Goal: Complete application form: Complete application form

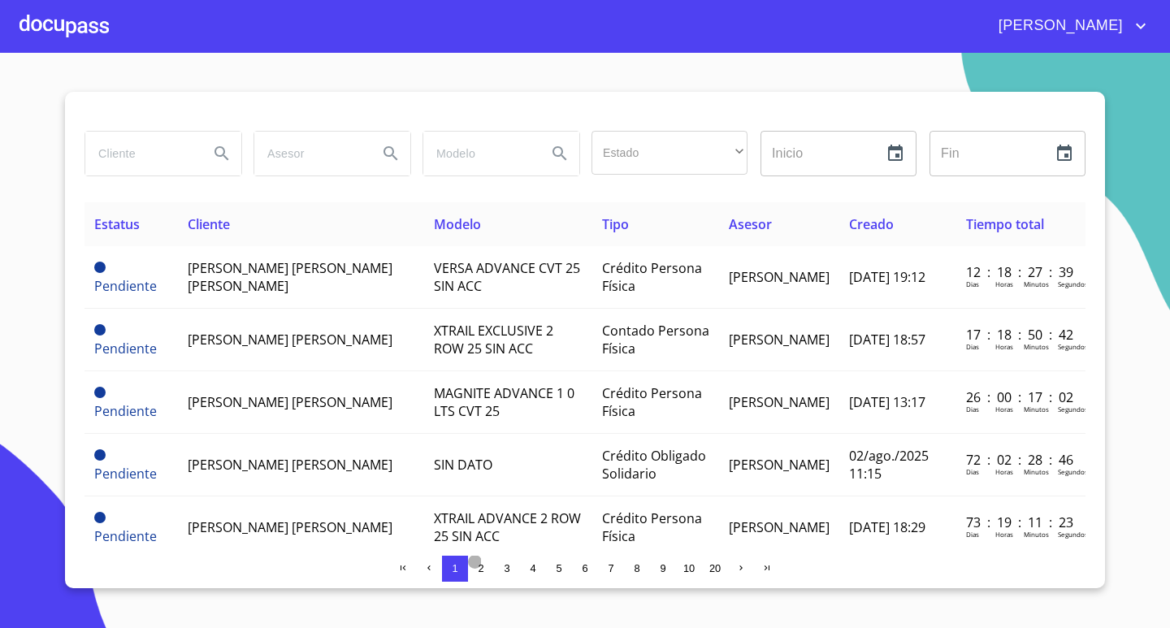
click at [479, 564] on span "2" at bounding box center [481, 568] width 6 height 12
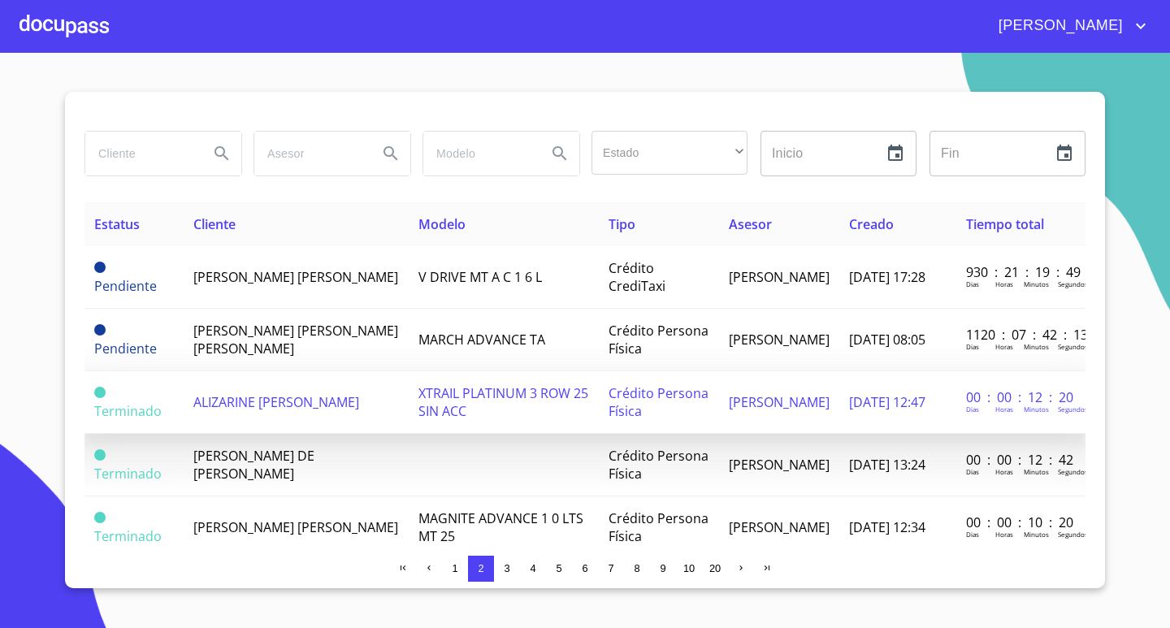
click at [466, 389] on span "XTRAIL PLATINUM 3 ROW 25 SIN ACC" at bounding box center [504, 402] width 170 height 36
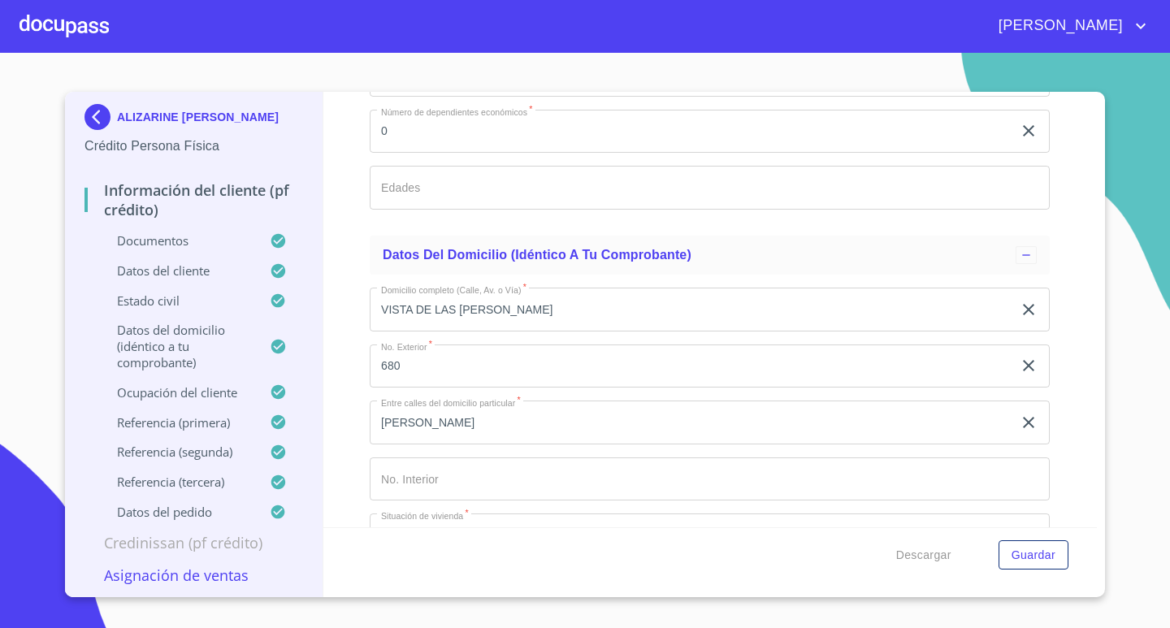
scroll to position [4958, 0]
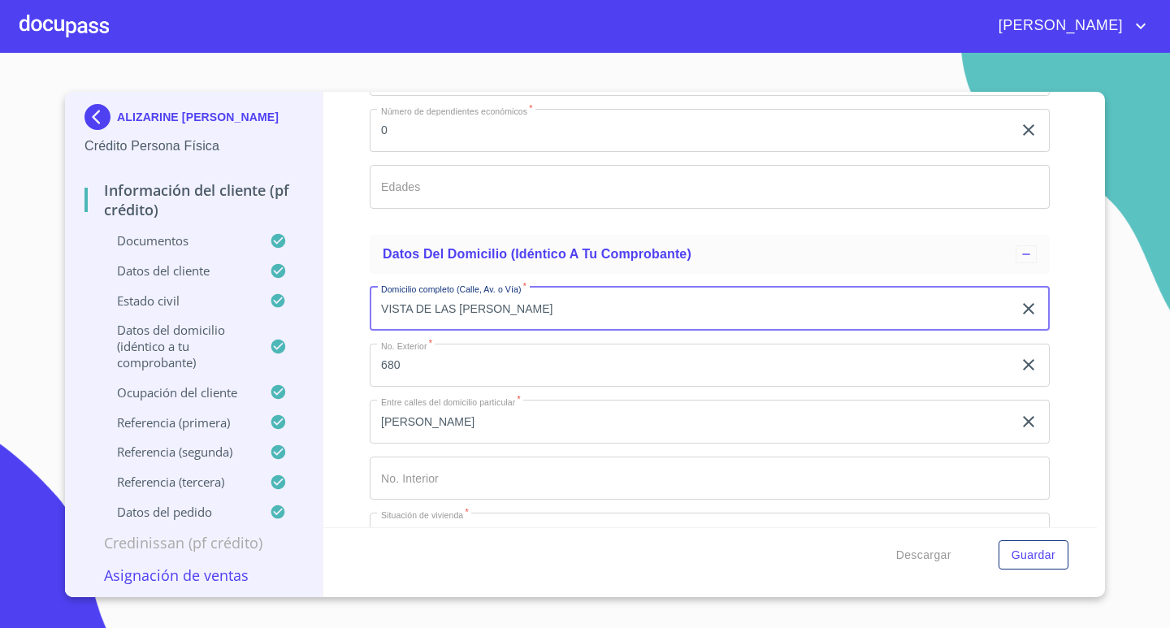
click at [432, 311] on input "VISTA DE LAS [PERSON_NAME]" at bounding box center [691, 309] width 643 height 44
type input "VISTA LAS [PERSON_NAME]"
click at [454, 467] on input "Documento de identificación.   *" at bounding box center [710, 479] width 680 height 44
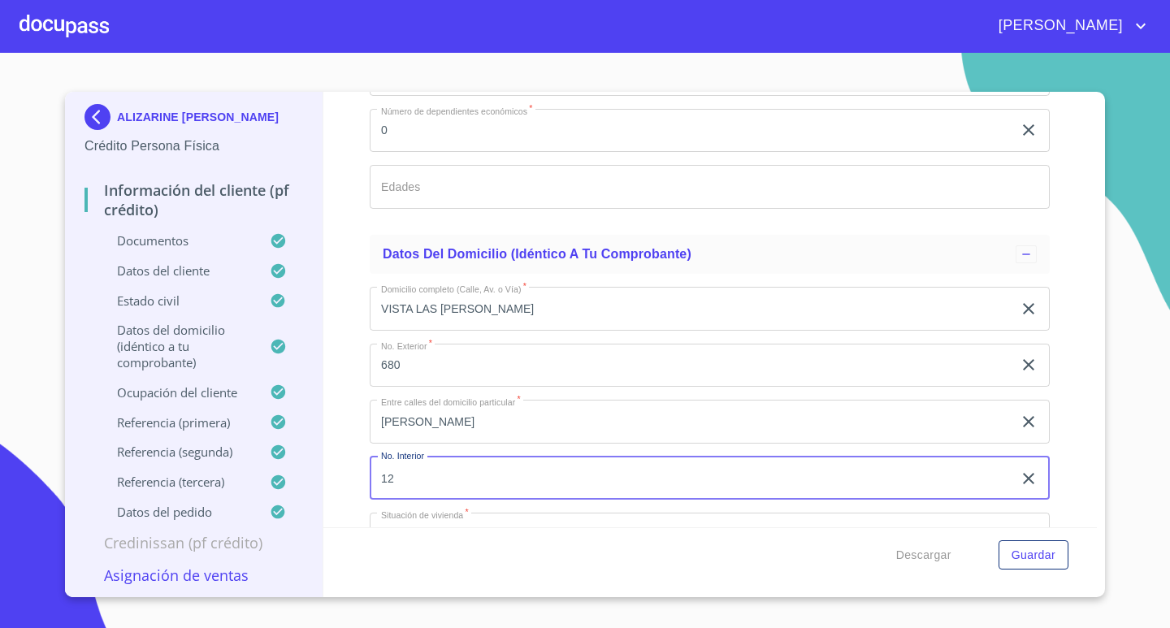
type input "12"
click at [480, 425] on input "[PERSON_NAME]" at bounding box center [691, 422] width 643 height 44
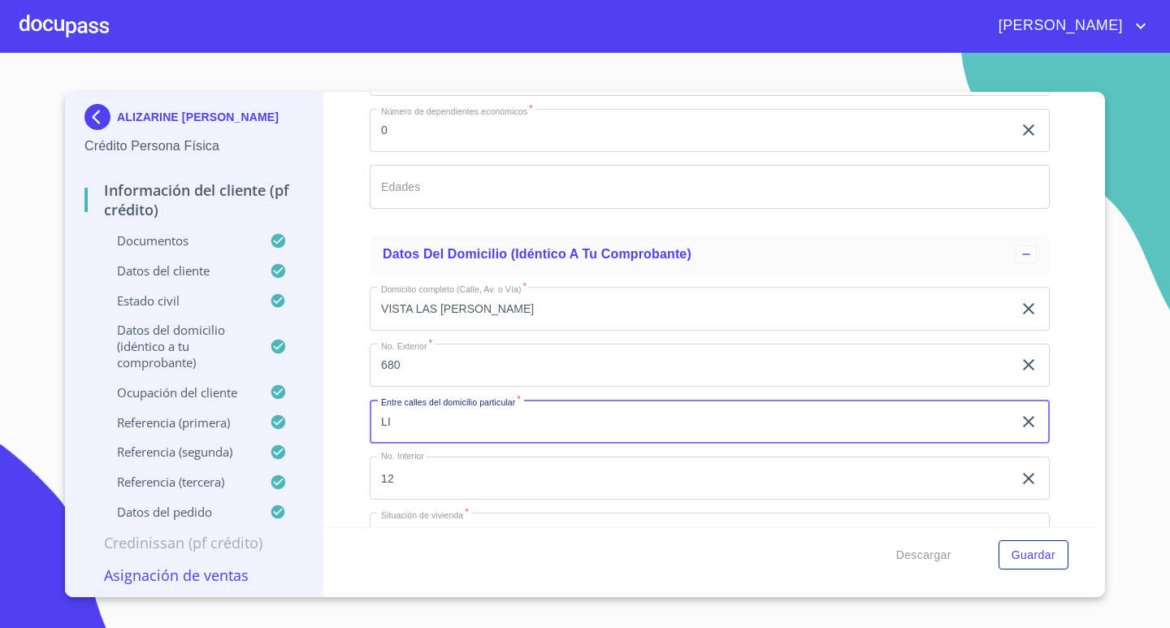
type input "L"
type input "[PERSON_NAME]"
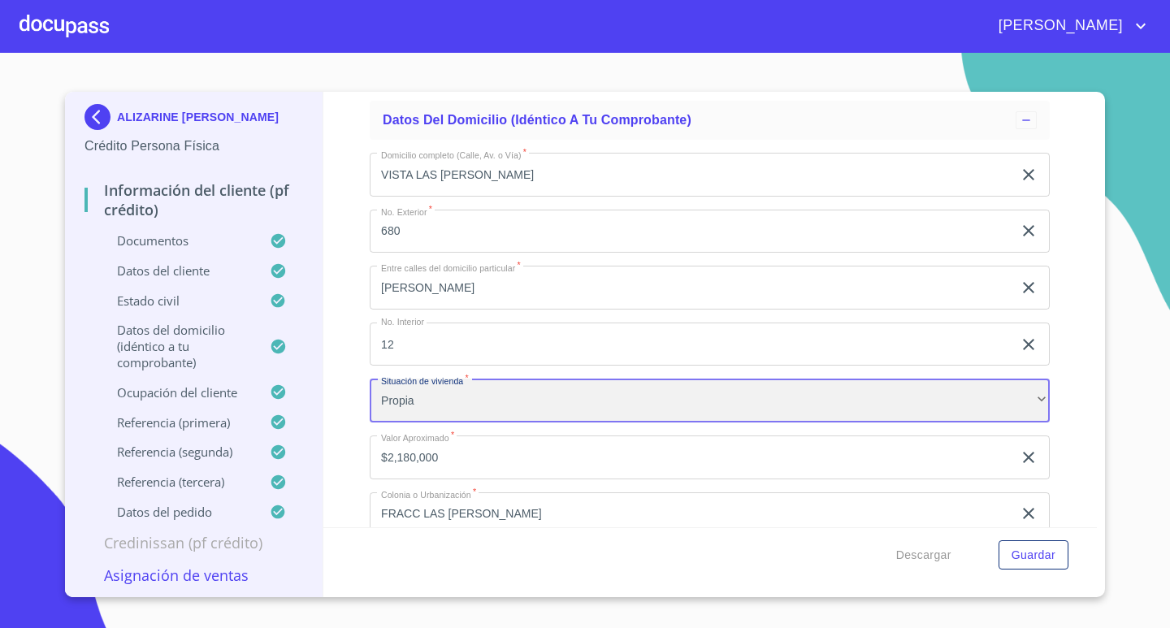
scroll to position [5151, 0]
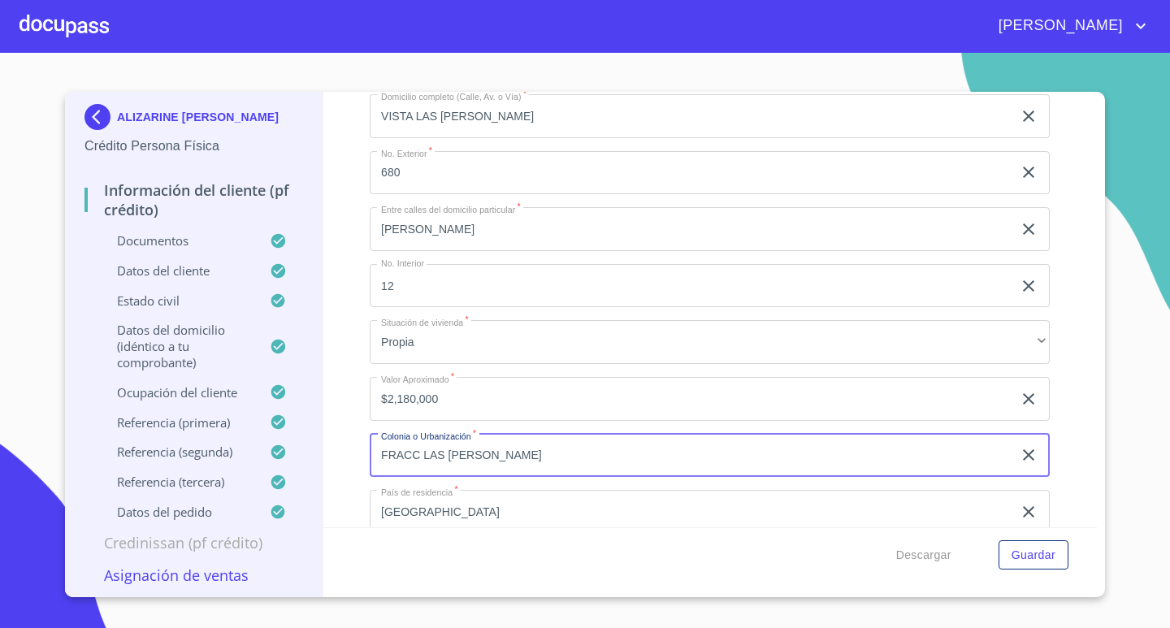
click at [518, 457] on input "FRACC LAS [PERSON_NAME]" at bounding box center [691, 456] width 643 height 44
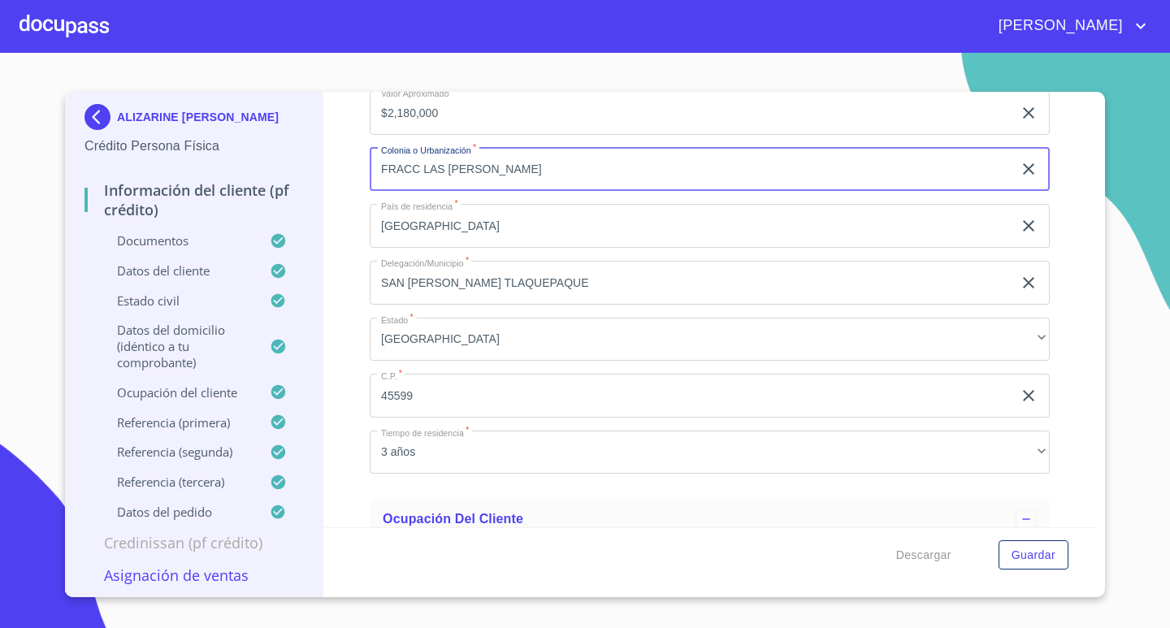
scroll to position [5476, 0]
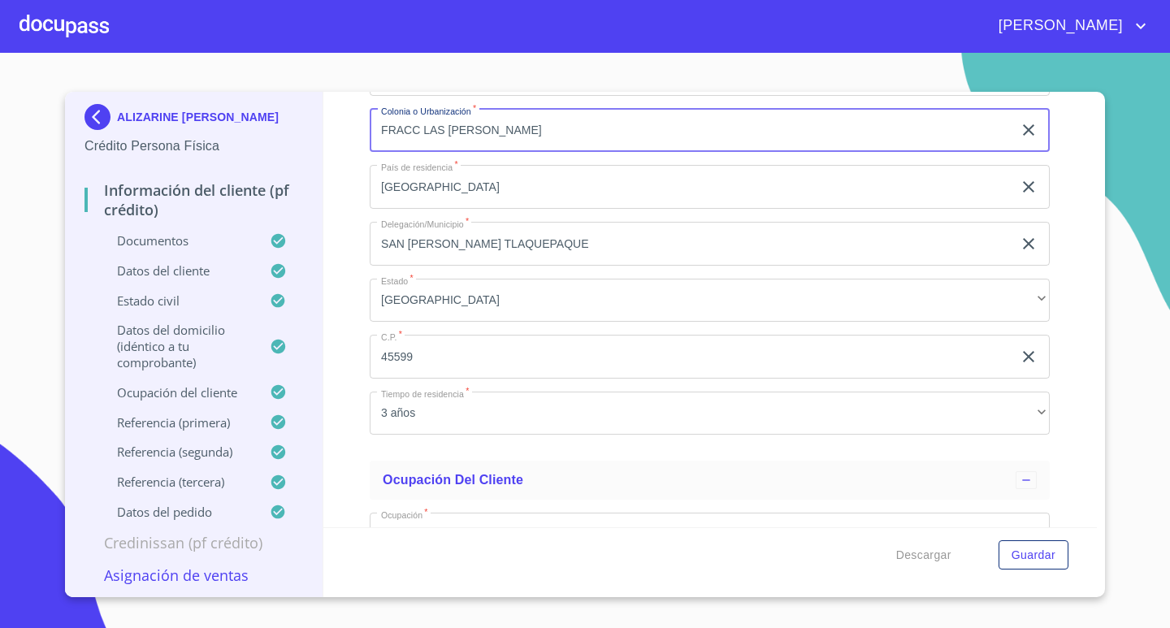
type input "FRACC LAS [PERSON_NAME]"
click at [546, 240] on input "SAN [PERSON_NAME] TLAQUEPAQUE" at bounding box center [691, 244] width 643 height 44
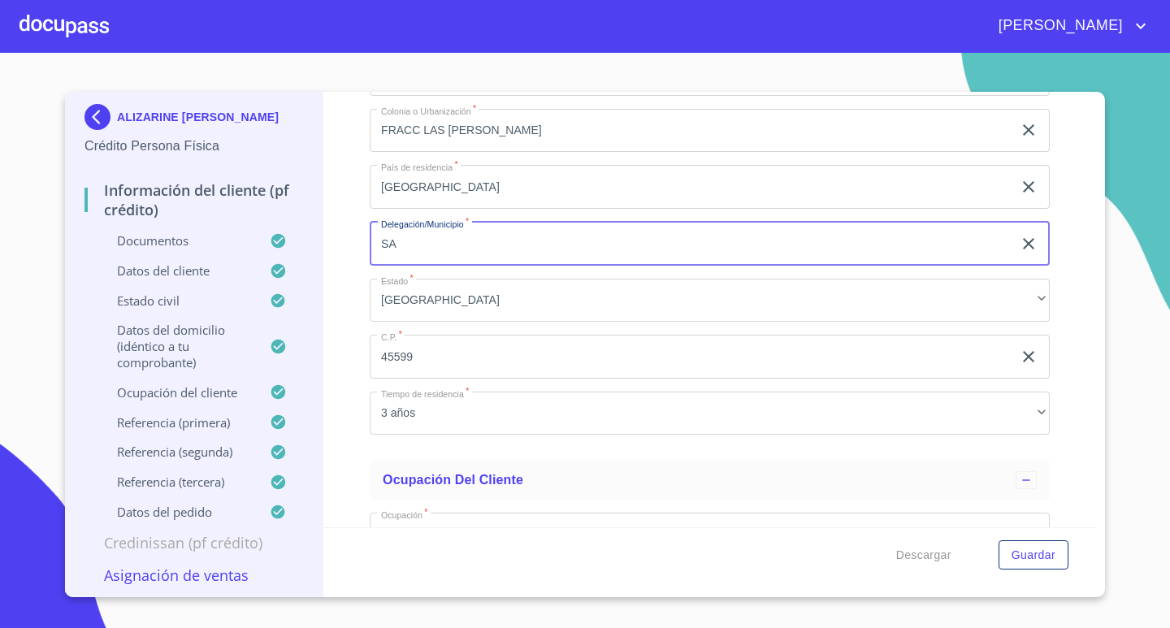
type input "S"
type input "TLAQUEPAQUE"
click at [1045, 559] on span "Guardar" at bounding box center [1034, 555] width 44 height 20
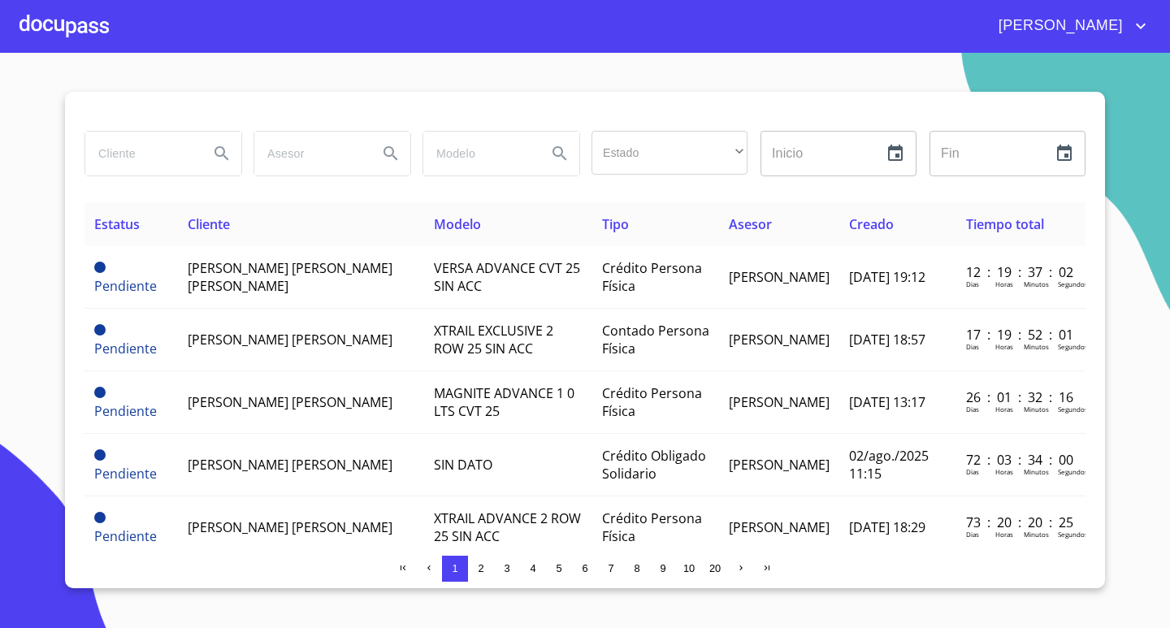
click at [477, 564] on span "2" at bounding box center [481, 568] width 13 height 13
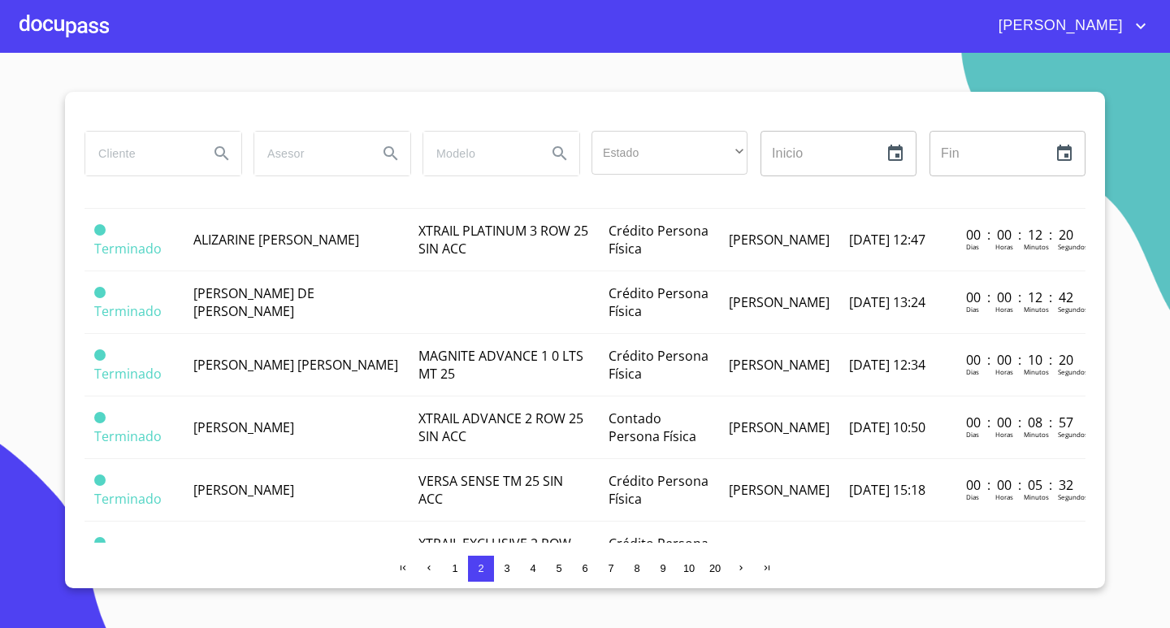
scroll to position [81, 0]
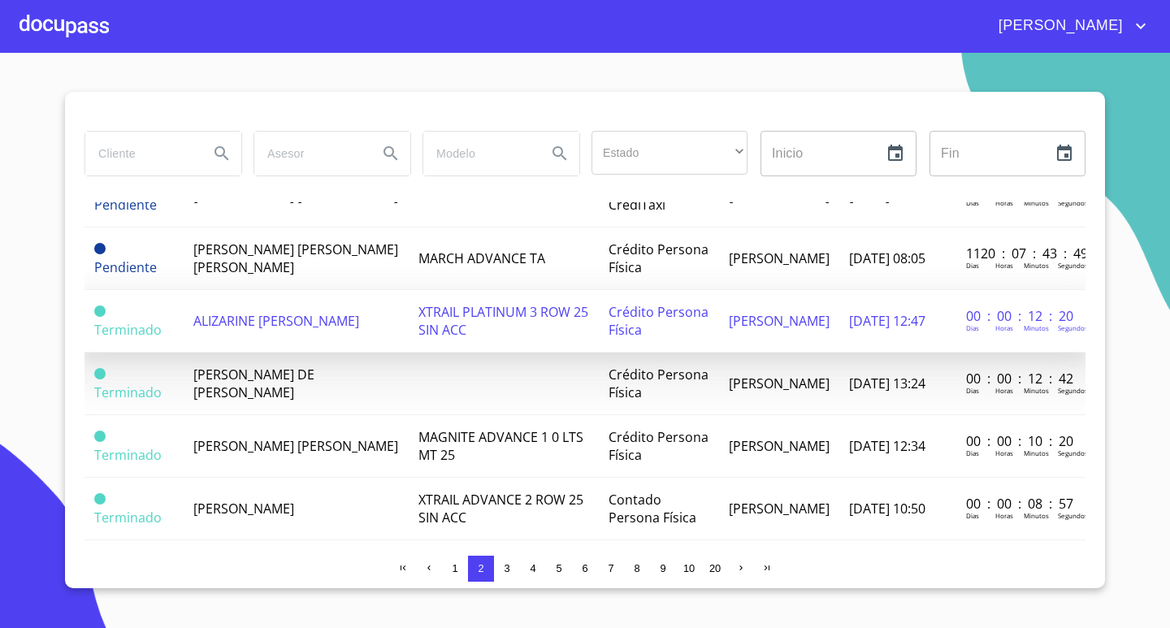
click at [431, 328] on span "XTRAIL PLATINUM 3 ROW 25 SIN ACC" at bounding box center [504, 321] width 170 height 36
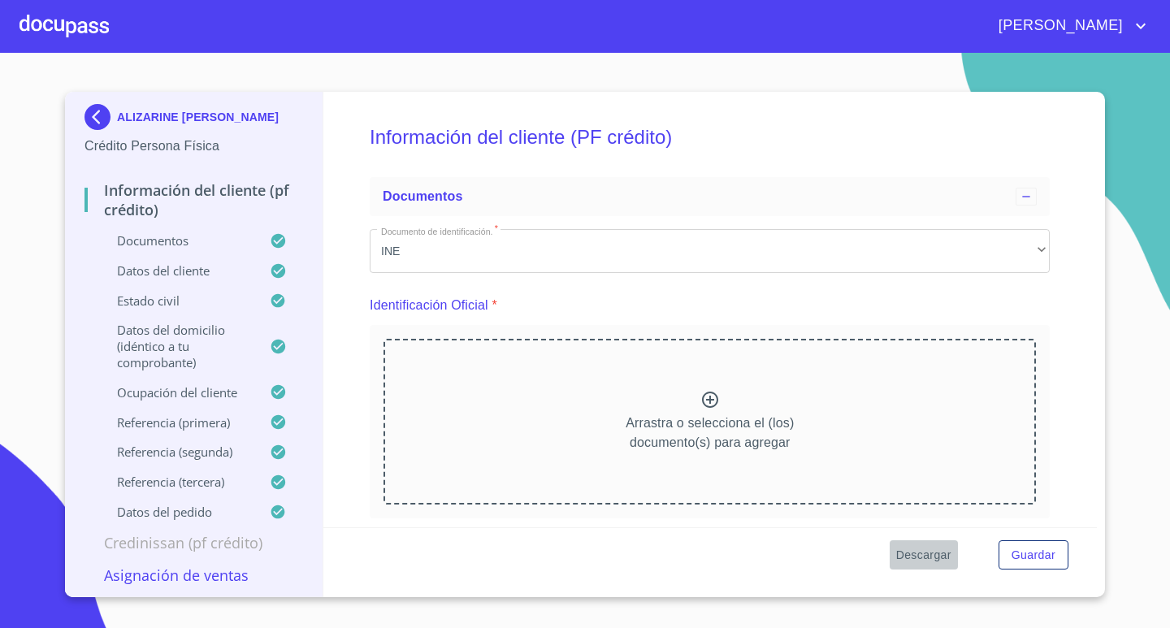
click at [922, 553] on span "Descargar" at bounding box center [924, 555] width 55 height 20
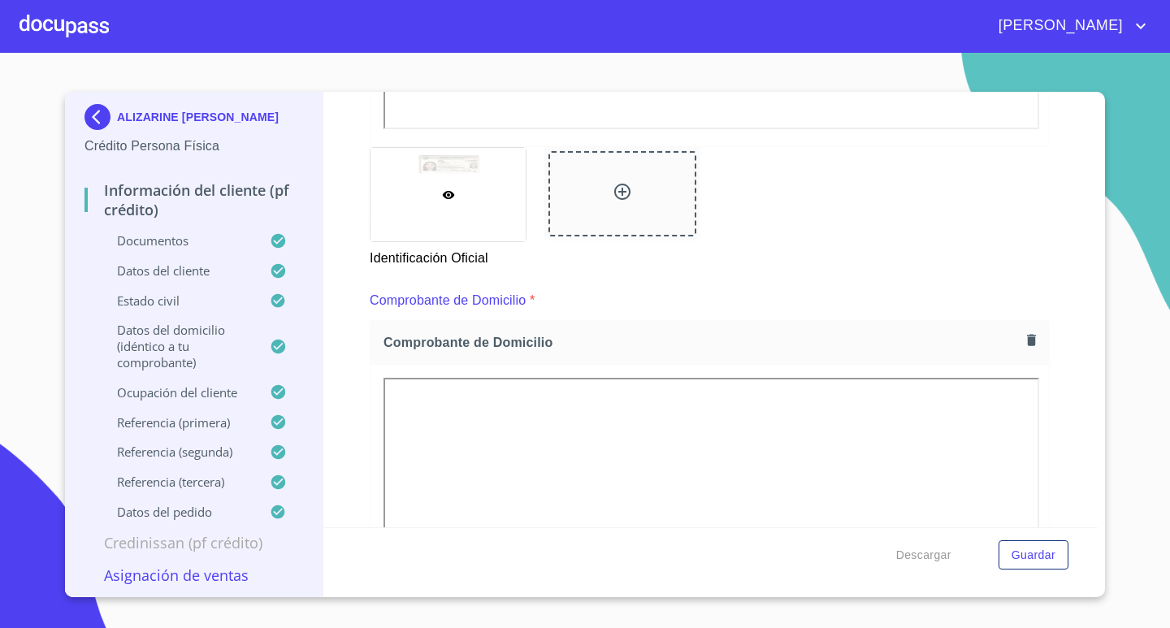
scroll to position [732, 0]
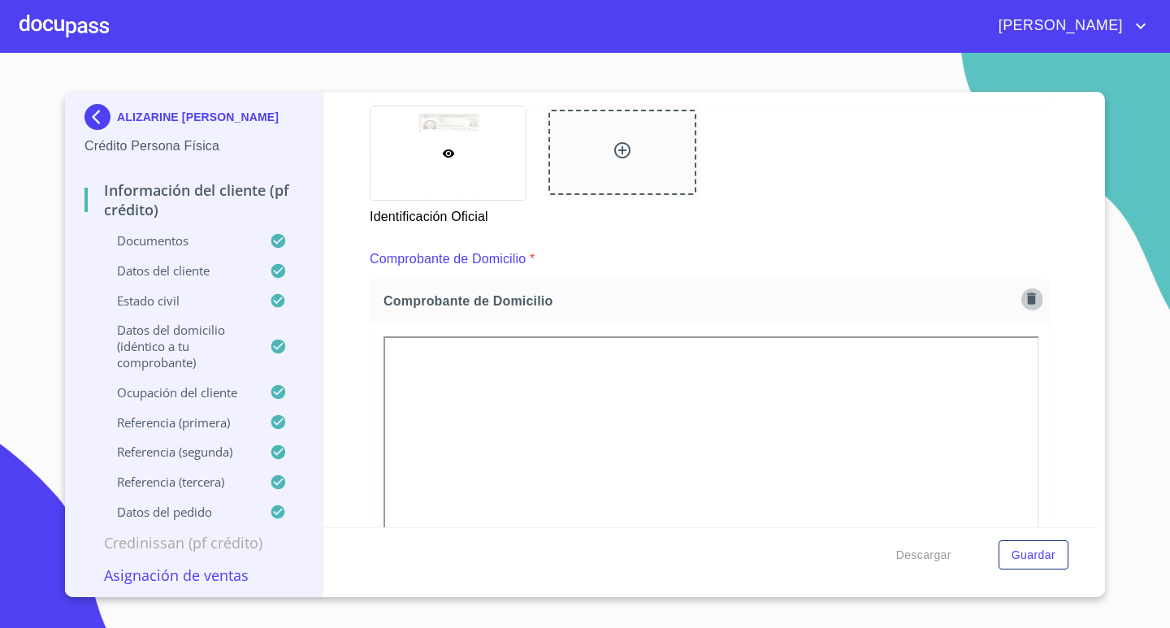
click at [1024, 298] on icon "button" at bounding box center [1031, 298] width 15 height 15
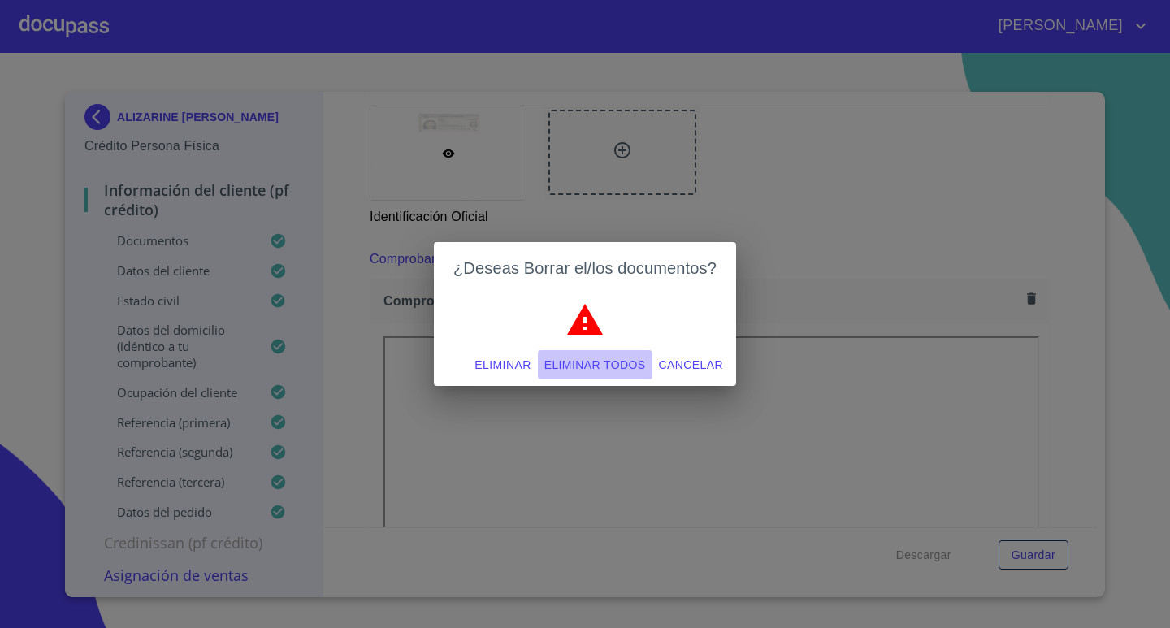
click at [599, 361] on span "Eliminar todos" at bounding box center [596, 365] width 102 height 20
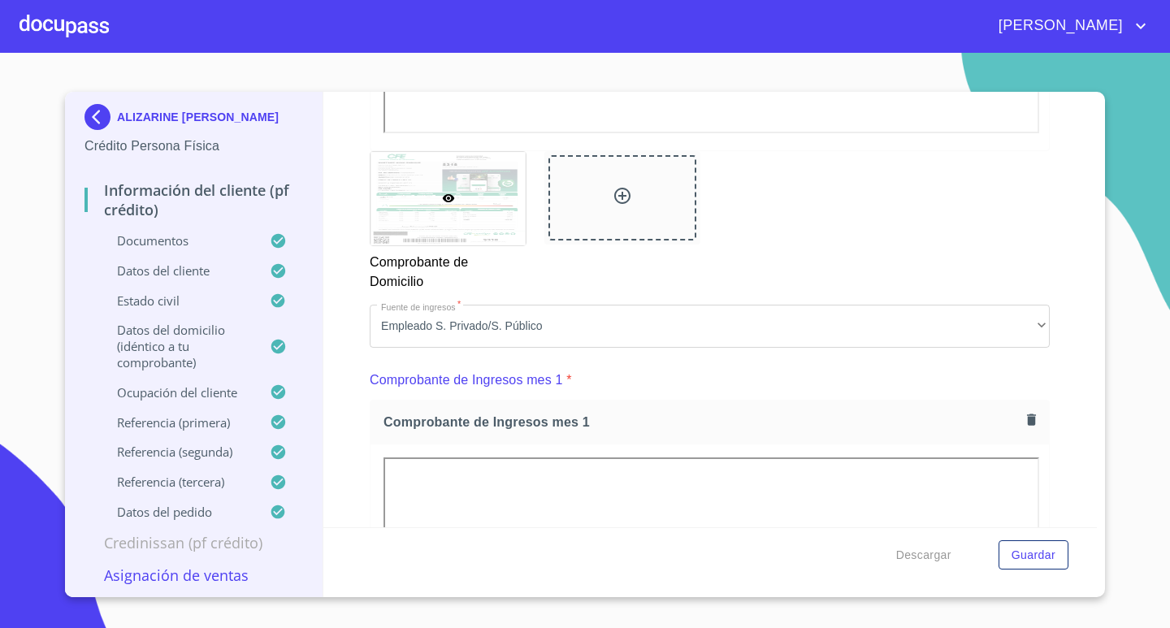
scroll to position [1544, 0]
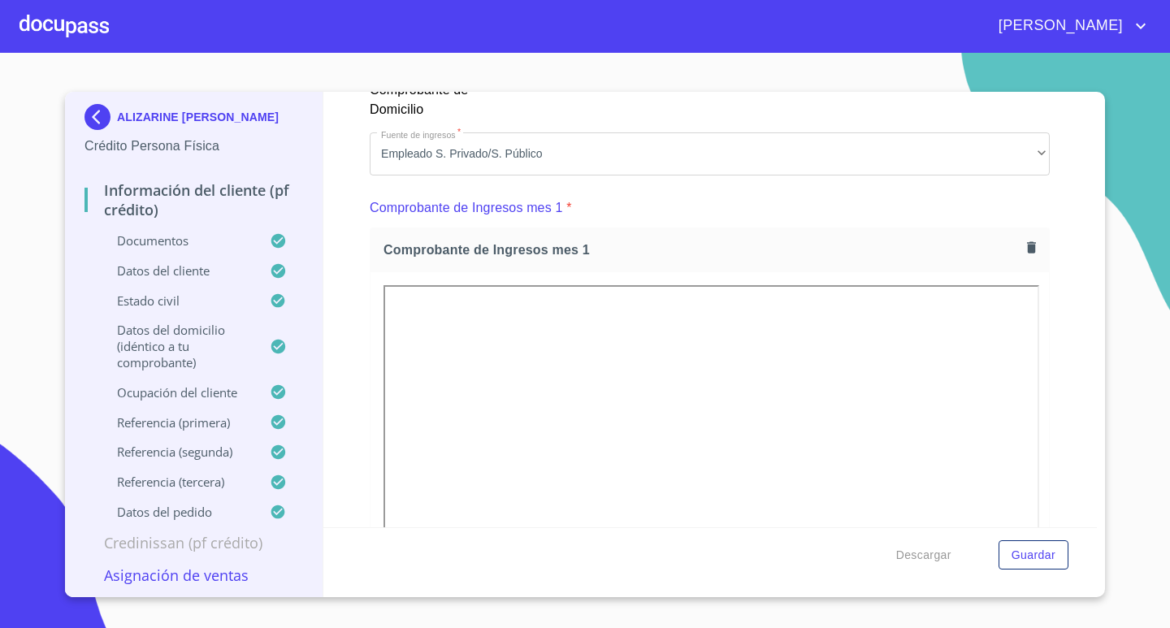
click at [1027, 249] on icon "button" at bounding box center [1031, 247] width 9 height 11
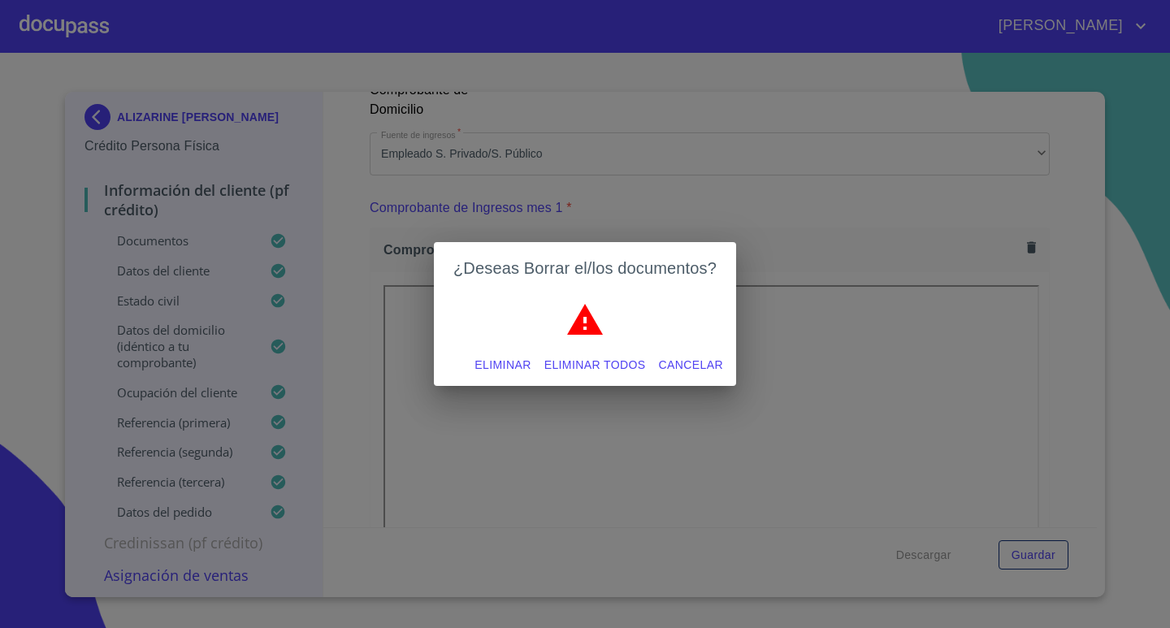
click at [584, 369] on span "Eliminar todos" at bounding box center [596, 365] width 102 height 20
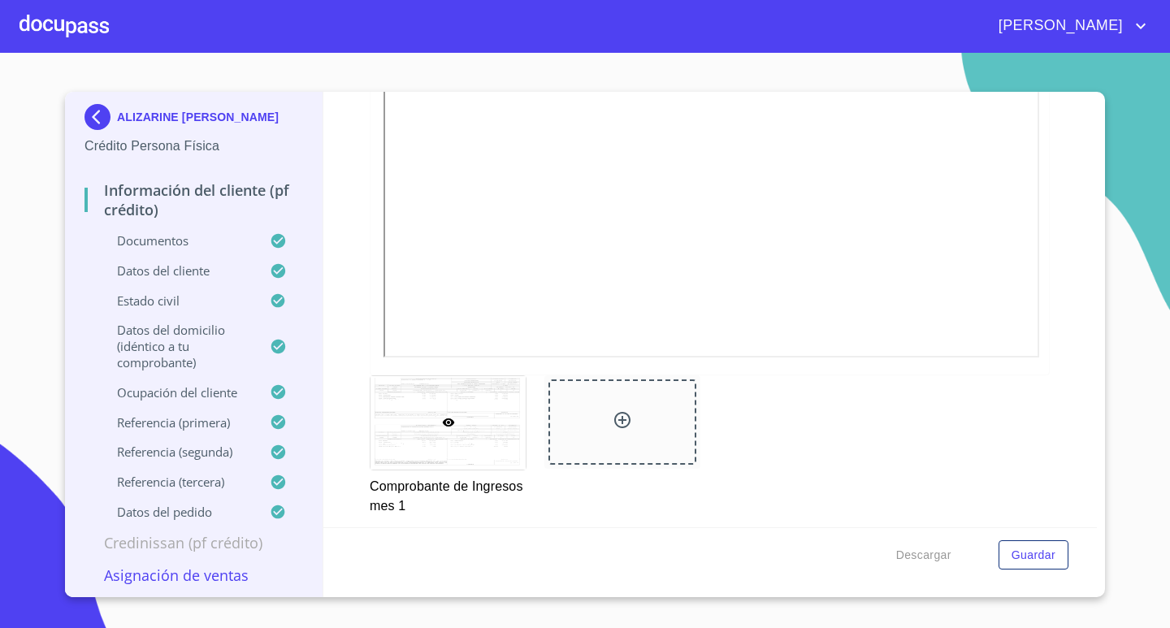
scroll to position [1951, 0]
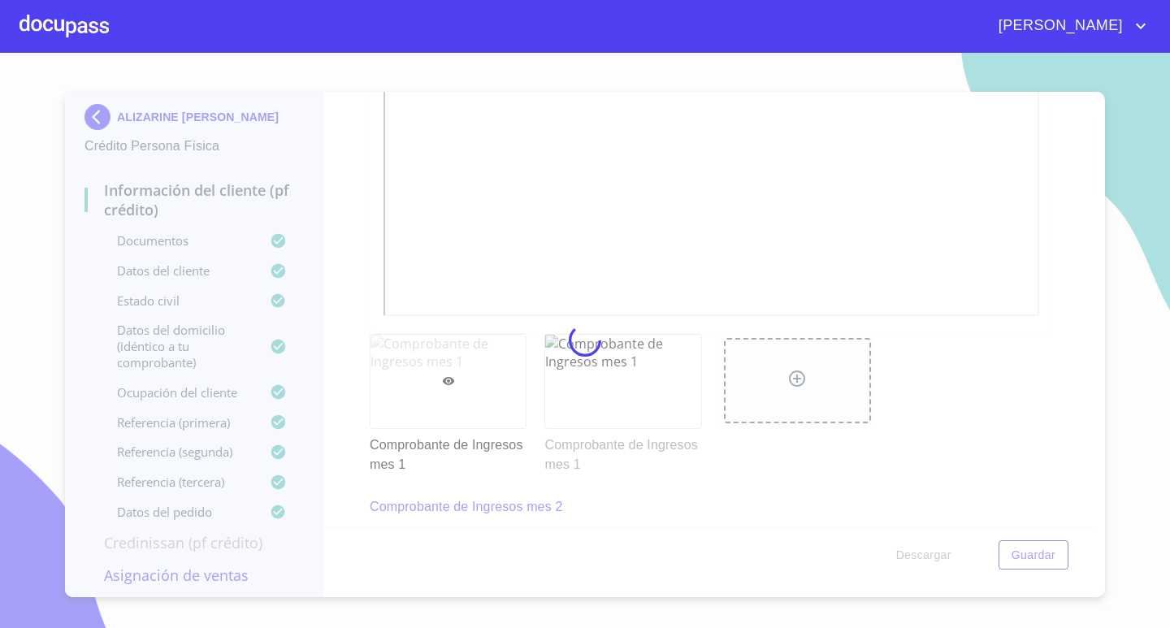
click at [1065, 388] on div at bounding box center [585, 340] width 1170 height 575
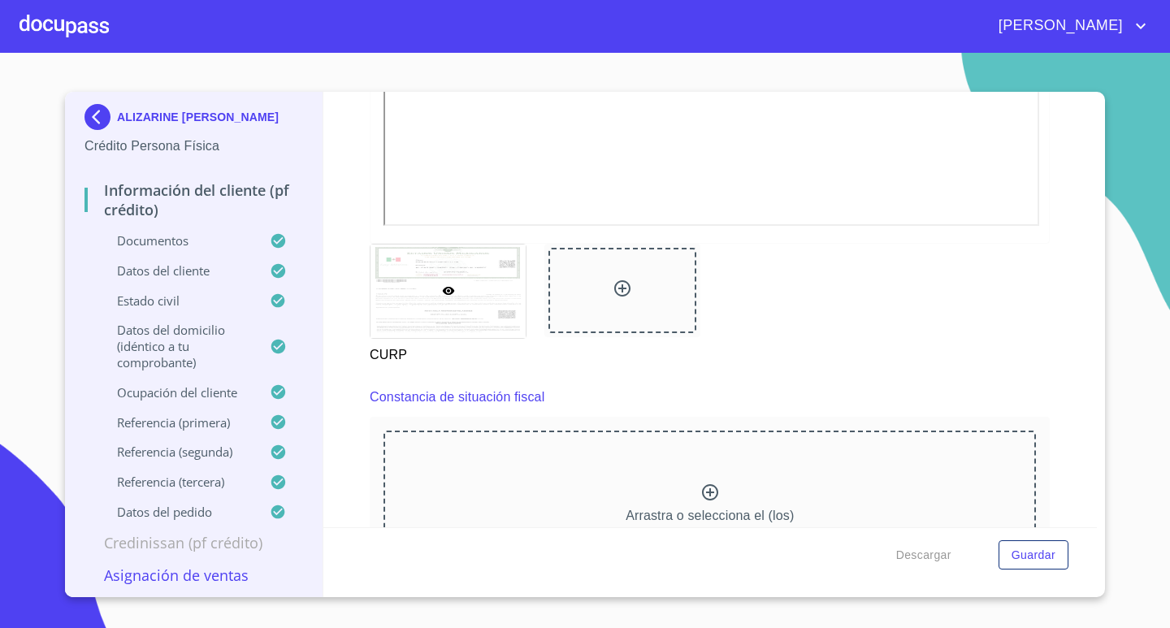
scroll to position [3333, 0]
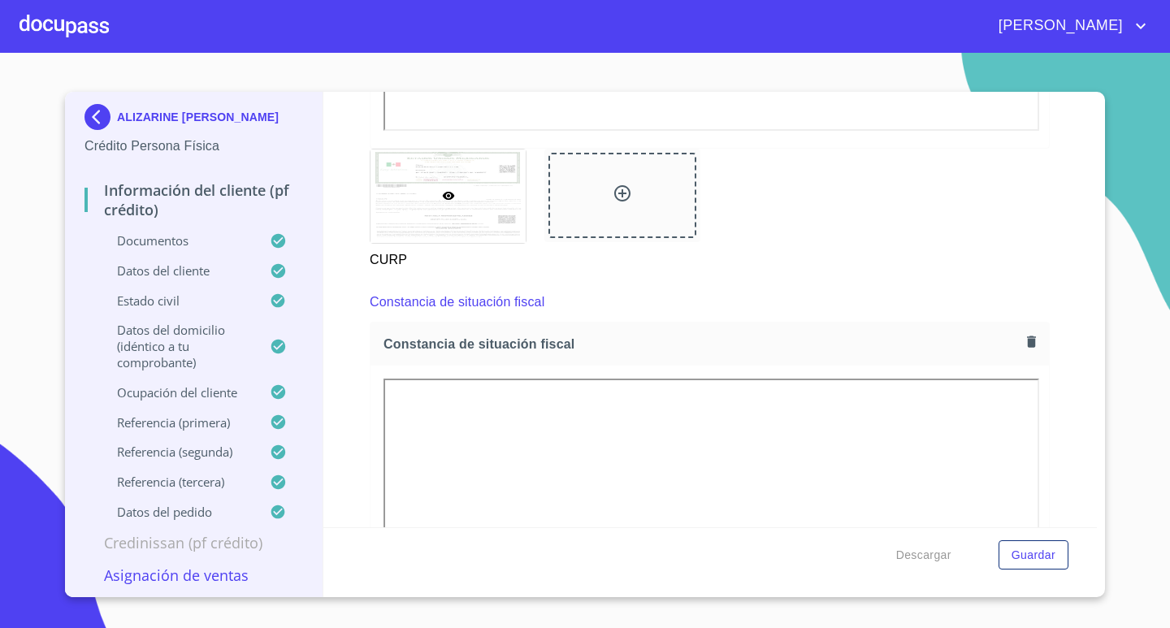
click at [1062, 449] on div "Información del cliente (PF crédito) Documentos Documento de identificación.   …" at bounding box center [710, 310] width 775 height 436
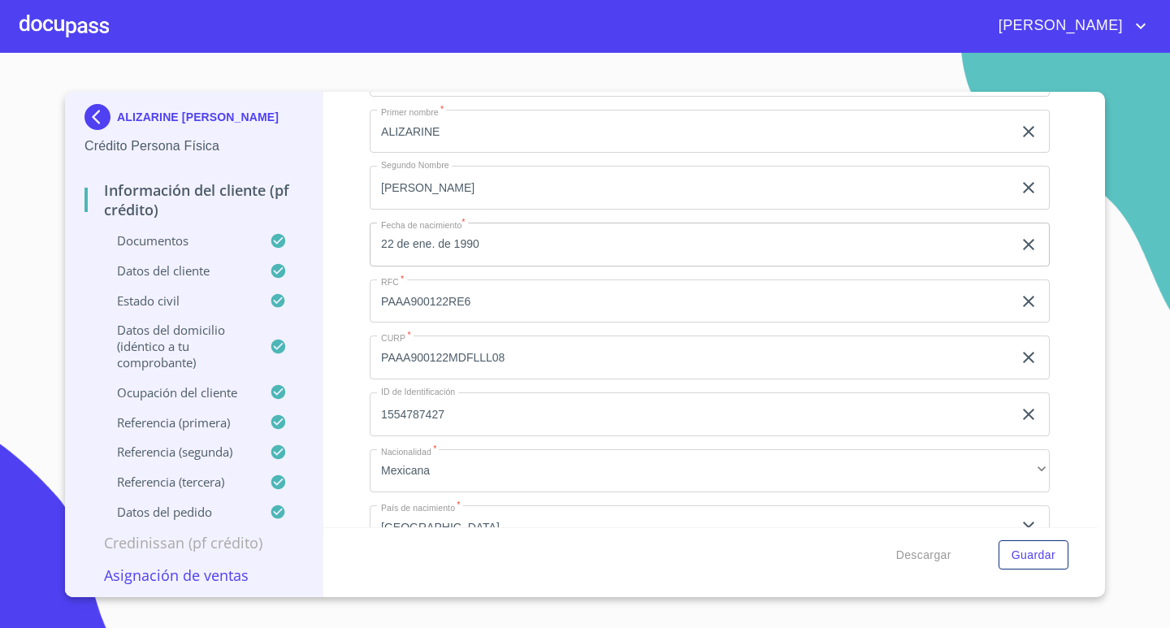
scroll to position [4796, 0]
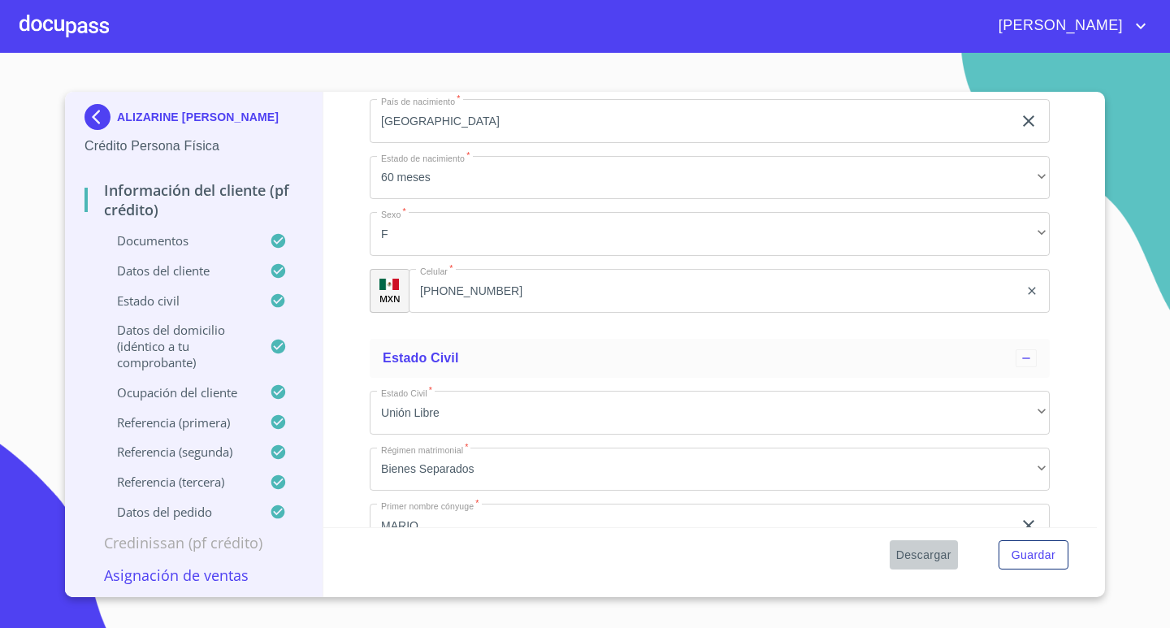
click at [929, 555] on span "Descargar" at bounding box center [924, 555] width 55 height 20
